Goal: Find specific page/section

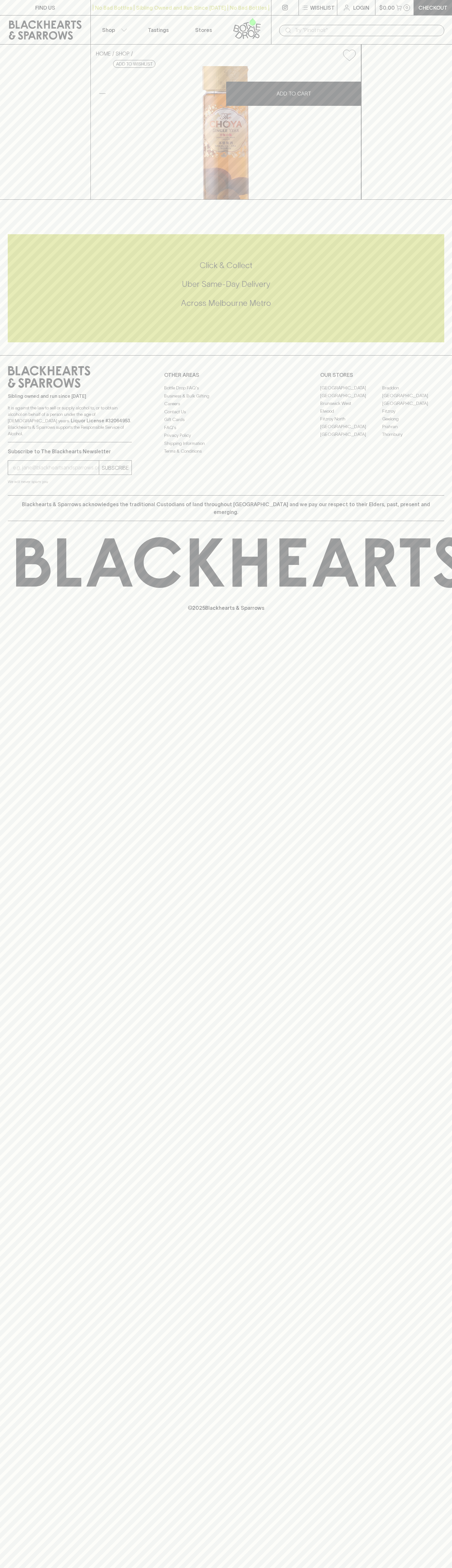
click at [413, 415] on link "Fitzroy" at bounding box center [413, 411] width 62 height 8
click at [227, 32] on link at bounding box center [249, 29] width 45 height 29
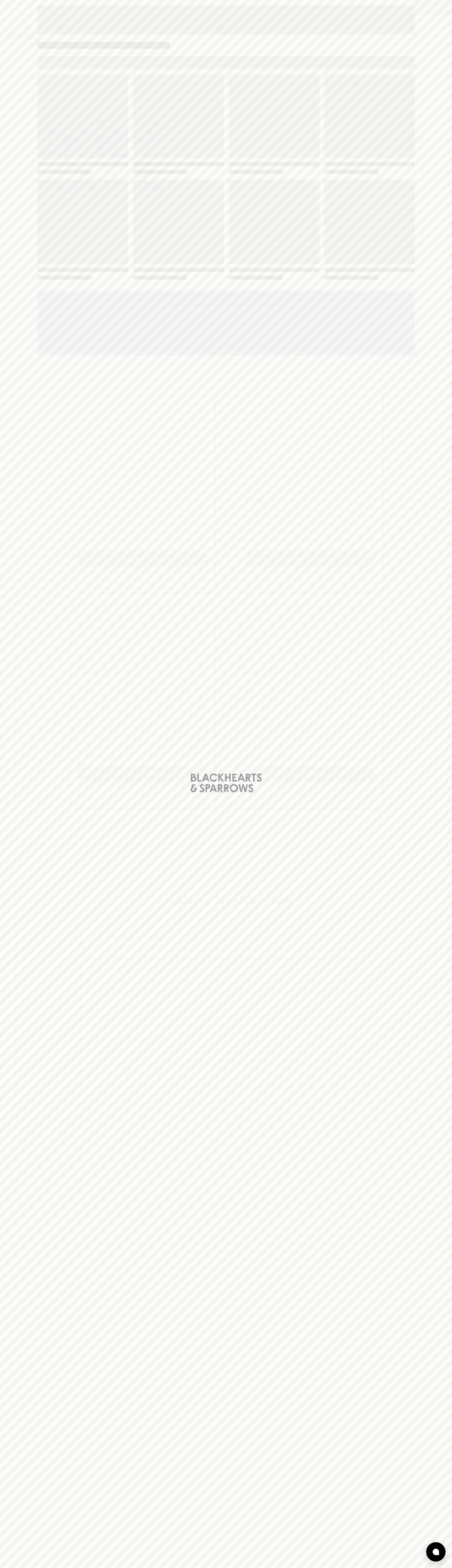
click at [183, 1567] on html "⠀ ⠀ Wishlist Login $0.00 0 Checkout Shop ​ No bad bottles Curated by us Deliver…" at bounding box center [226, 949] width 452 height 1898
click at [22, 882] on div "Loading" at bounding box center [226, 784] width 452 height 1568
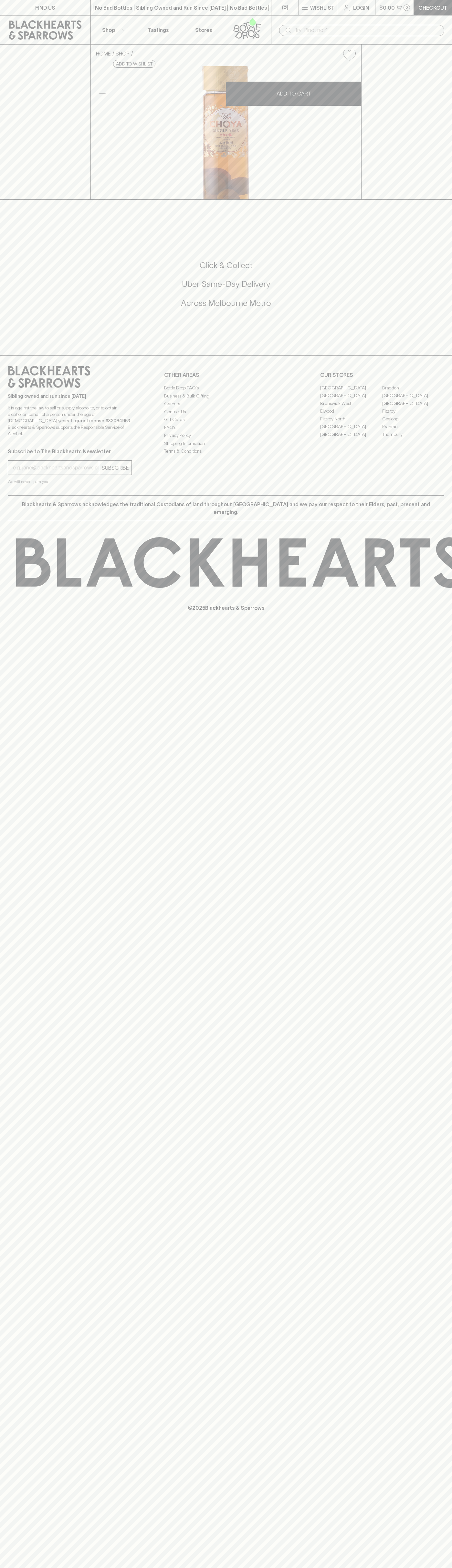
click at [413, 415] on link "Fitzroy" at bounding box center [413, 411] width 62 height 8
